Goal: Download file/media

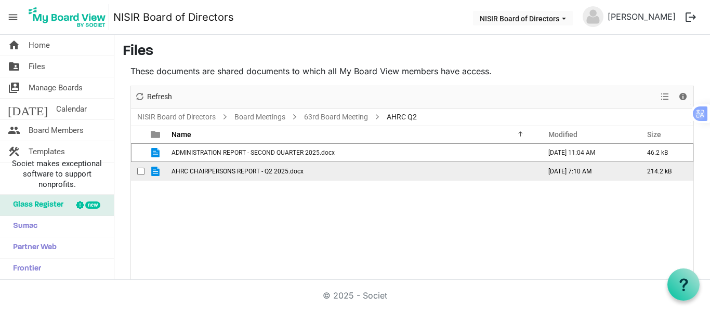
scroll to position [39, 0]
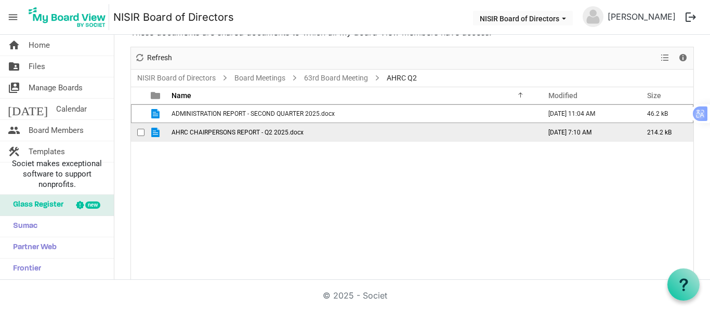
click at [247, 135] on span "AHRC CHAIRPERSONS REPORT - Q2 2025.docx" at bounding box center [237, 132] width 132 height 7
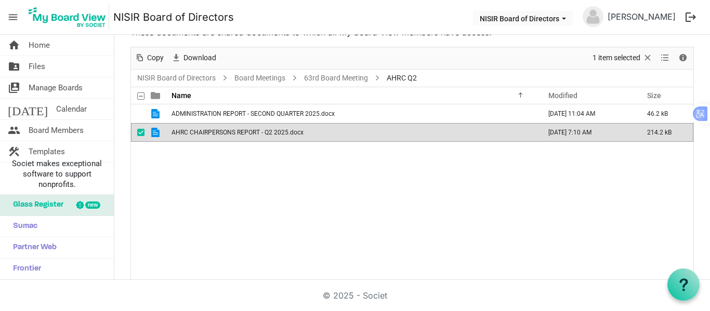
click at [247, 135] on span "AHRC CHAIRPERSONS REPORT - Q2 2025.docx" at bounding box center [237, 132] width 132 height 7
click at [63, 65] on link "folder_shared Files" at bounding box center [57, 66] width 114 height 21
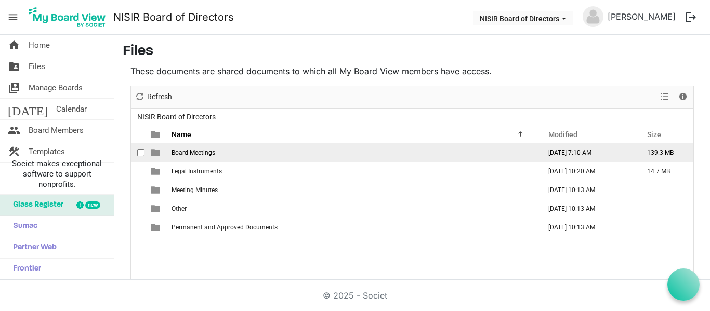
click at [180, 155] on span "Board Meetings" at bounding box center [193, 152] width 44 height 7
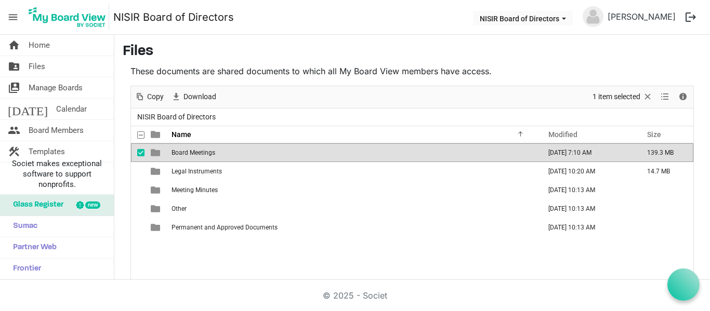
click at [180, 155] on span "Board Meetings" at bounding box center [193, 152] width 44 height 7
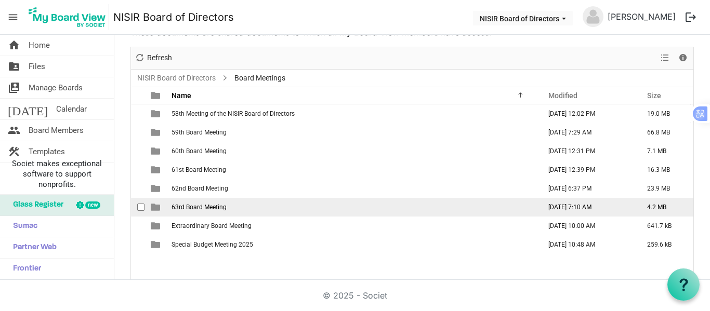
click at [182, 204] on span "63rd Board Meeting" at bounding box center [198, 207] width 55 height 7
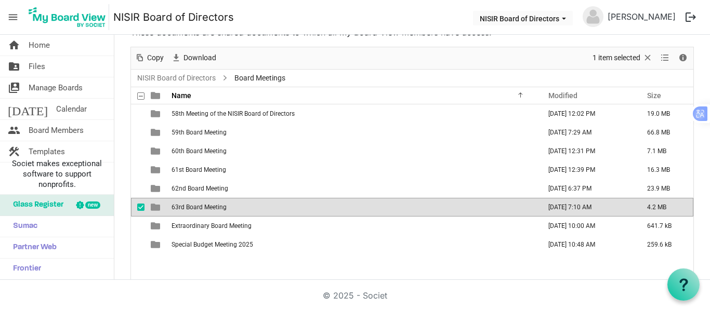
click at [182, 204] on span "63rd Board Meeting" at bounding box center [198, 207] width 55 height 7
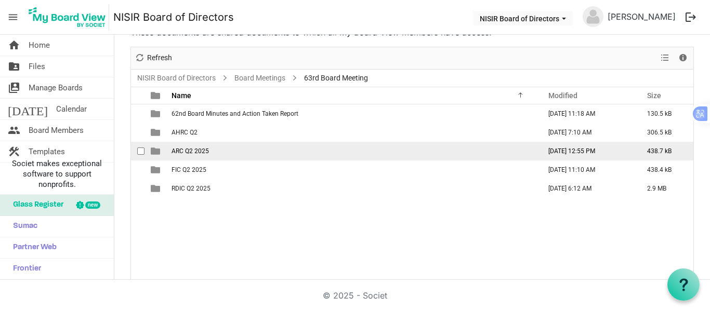
click at [192, 151] on span "ARC Q2 2025" at bounding box center [189, 151] width 37 height 7
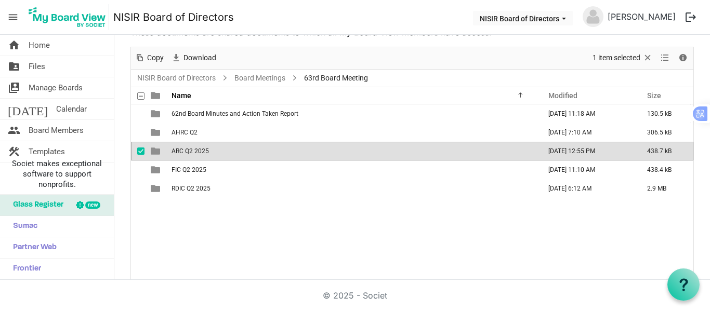
click at [192, 151] on span "ARC Q2 2025" at bounding box center [189, 151] width 37 height 7
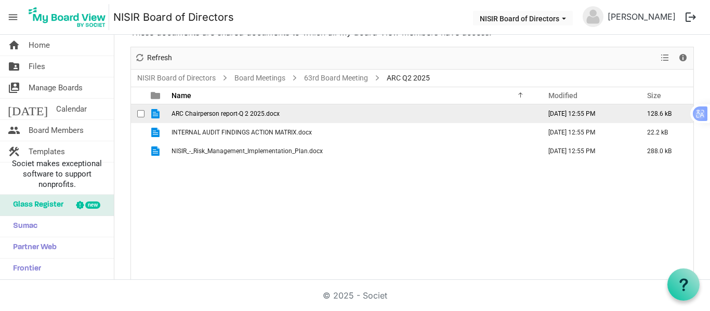
click at [212, 112] on span "ARC Chairperson report-Q 2 2025.docx" at bounding box center [225, 113] width 108 height 7
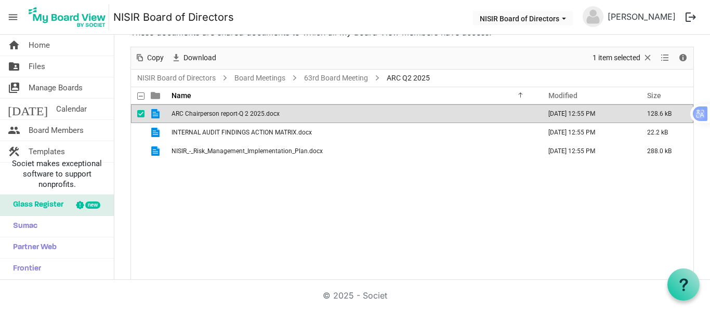
click at [212, 112] on span "ARC Chairperson report-Q 2 2025.docx" at bounding box center [225, 113] width 108 height 7
